Goal: Find specific page/section: Find specific page/section

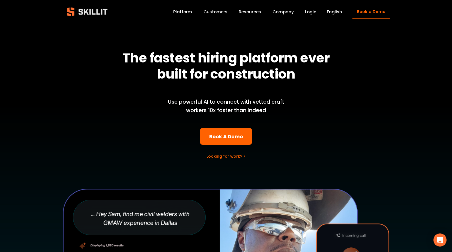
click at [312, 12] on link "Login" at bounding box center [310, 11] width 11 height 7
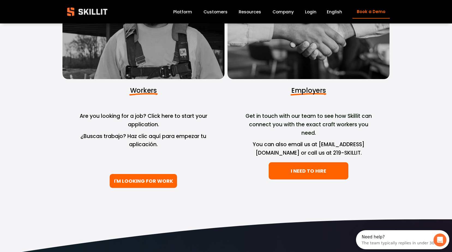
click at [305, 173] on link "I NEED TO HIRE" at bounding box center [309, 170] width 80 height 17
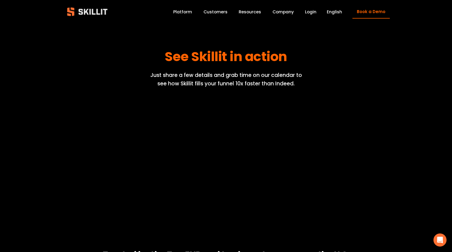
click at [312, 11] on link "Login" at bounding box center [310, 11] width 11 height 7
